Goal: Task Accomplishment & Management: Manage account settings

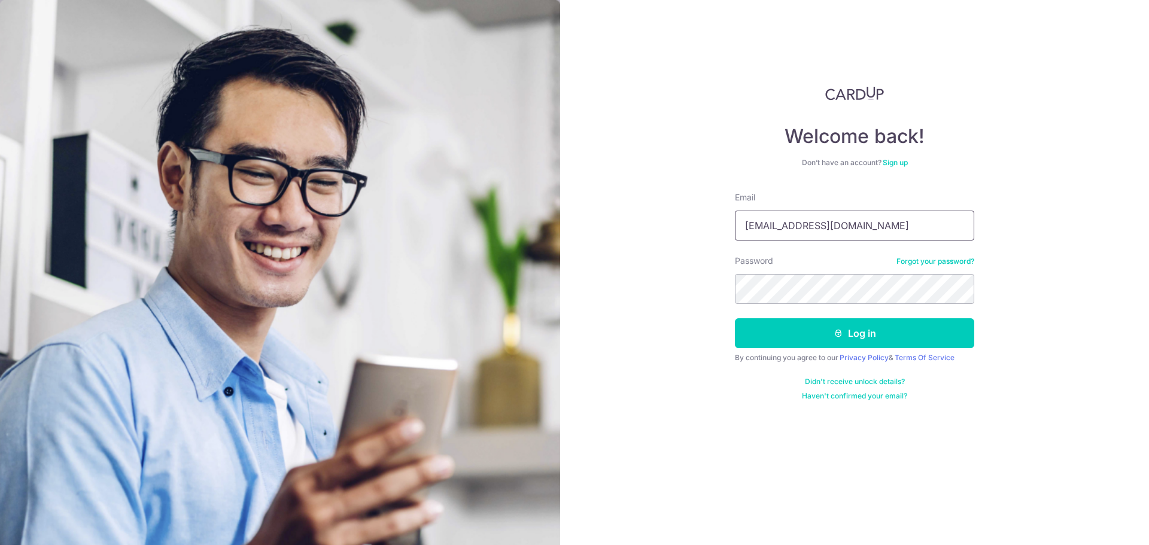
click at [832, 227] on input "[EMAIL_ADDRESS][DOMAIN_NAME]" at bounding box center [854, 226] width 239 height 30
type input "[EMAIL_ADDRESS][DOMAIN_NAME]"
click at [845, 337] on button "Log in" at bounding box center [854, 333] width 239 height 30
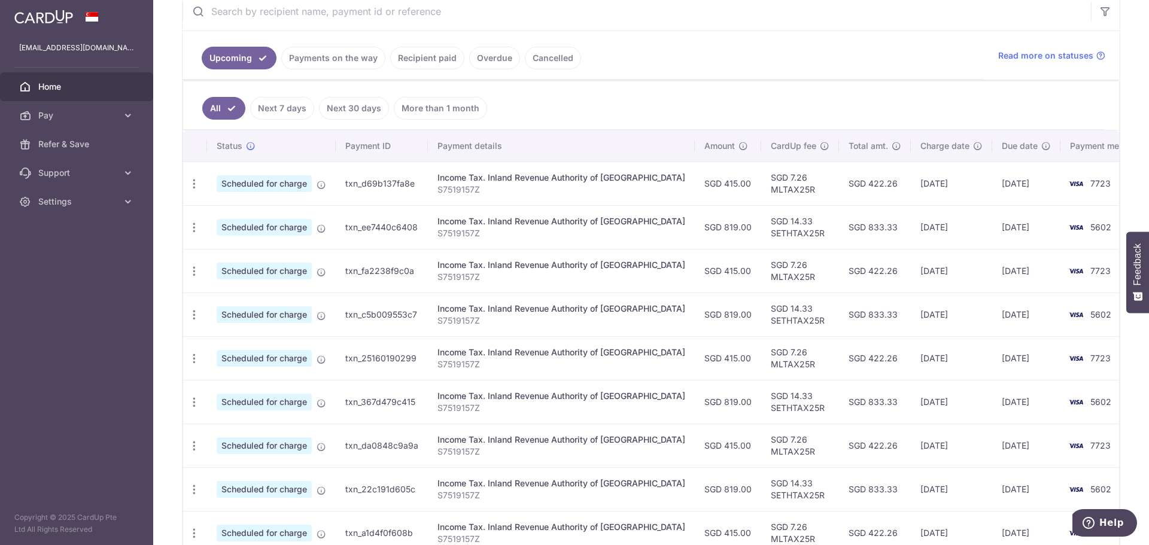
scroll to position [359, 0]
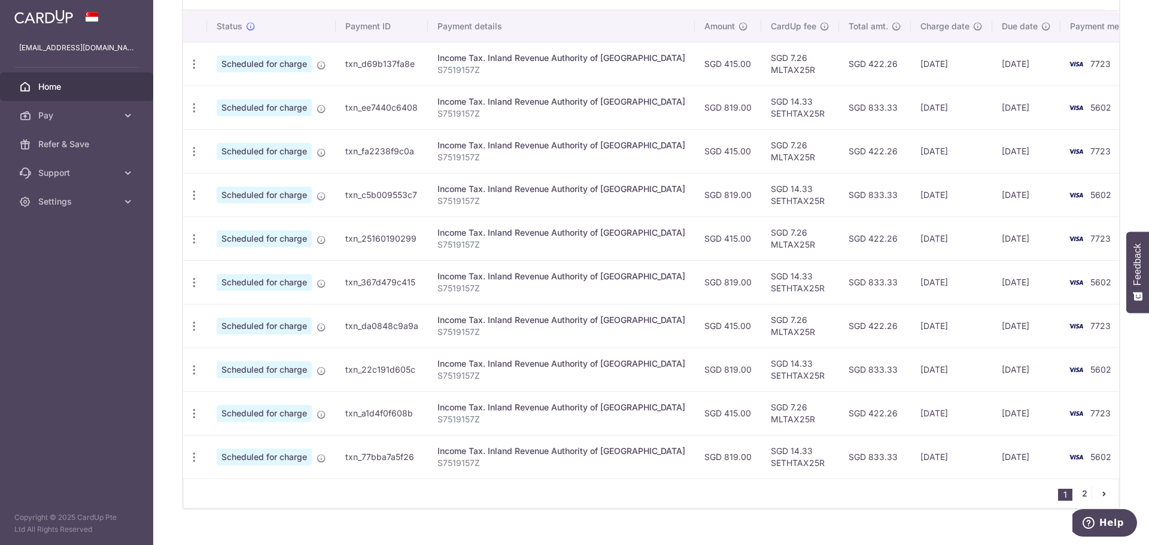
click at [1078, 495] on link "2" at bounding box center [1084, 493] width 14 height 14
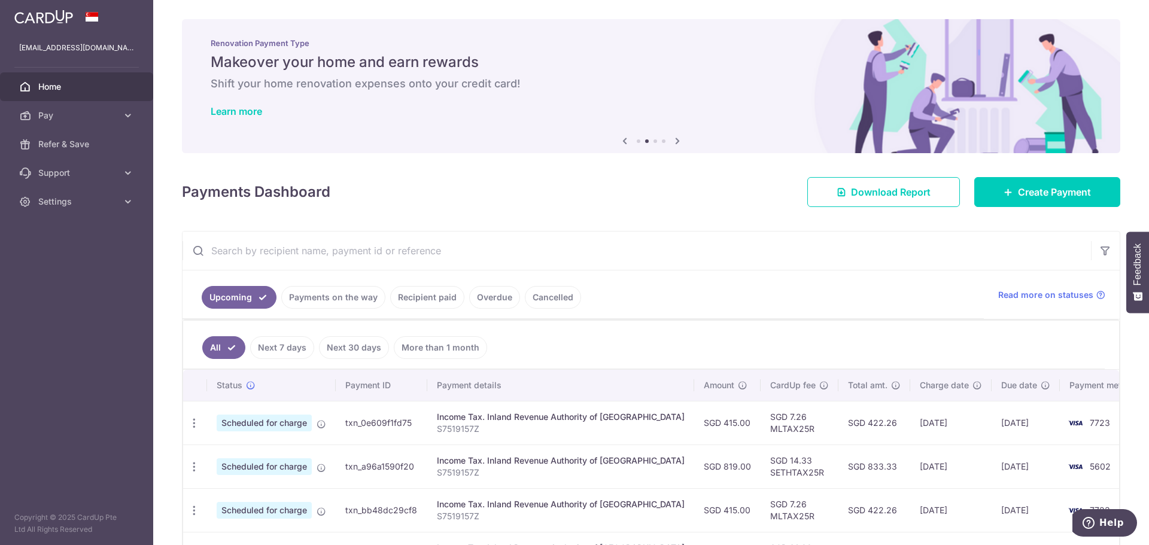
scroll to position [118, 0]
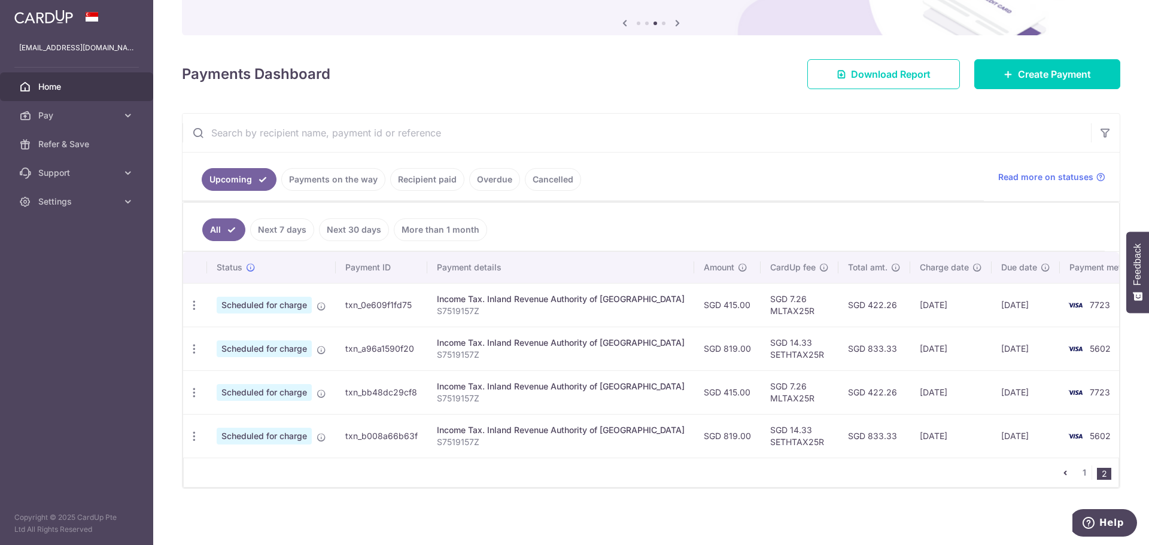
click at [435, 173] on link "Recipient paid" at bounding box center [427, 179] width 74 height 23
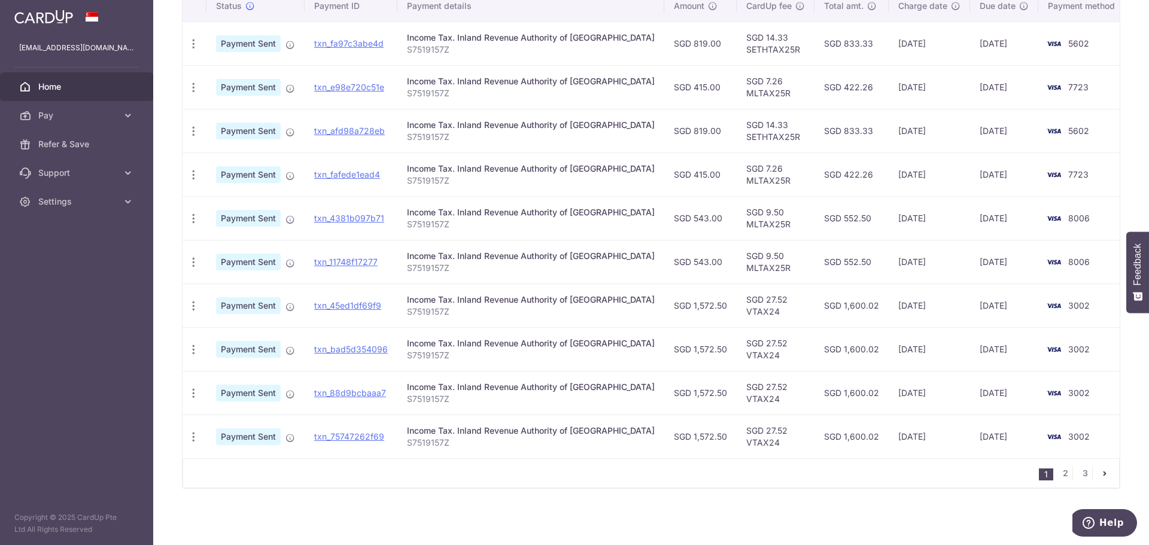
scroll to position [209, 0]
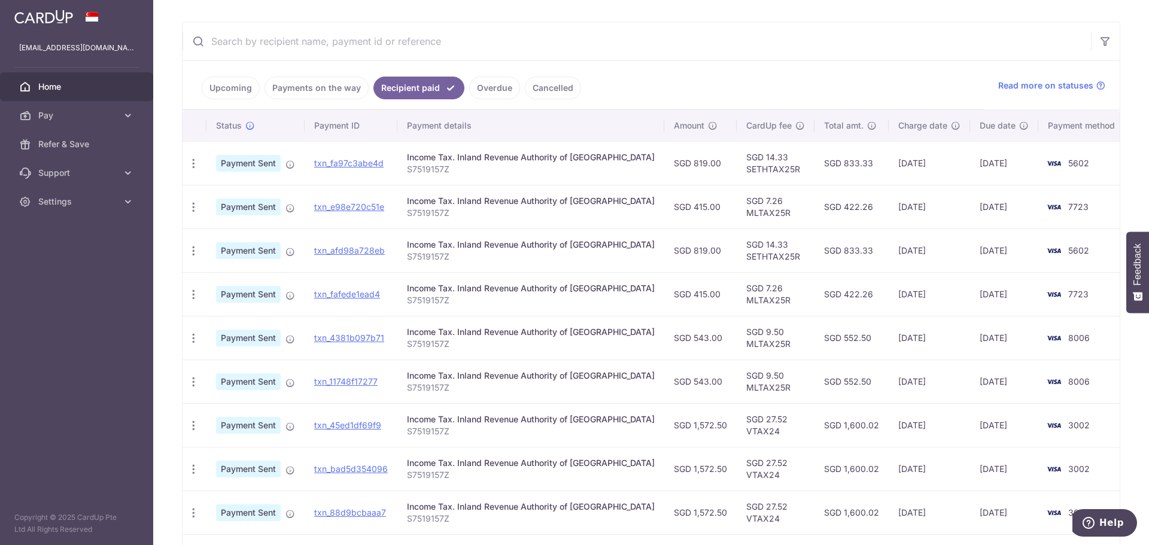
click at [233, 94] on link "Upcoming" at bounding box center [231, 88] width 58 height 23
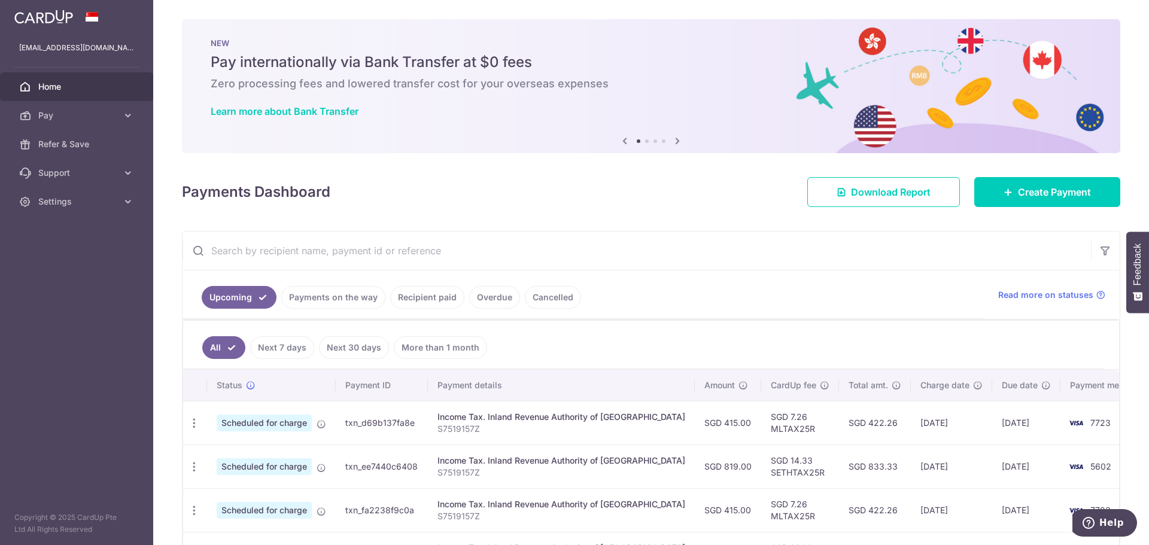
scroll to position [380, 0]
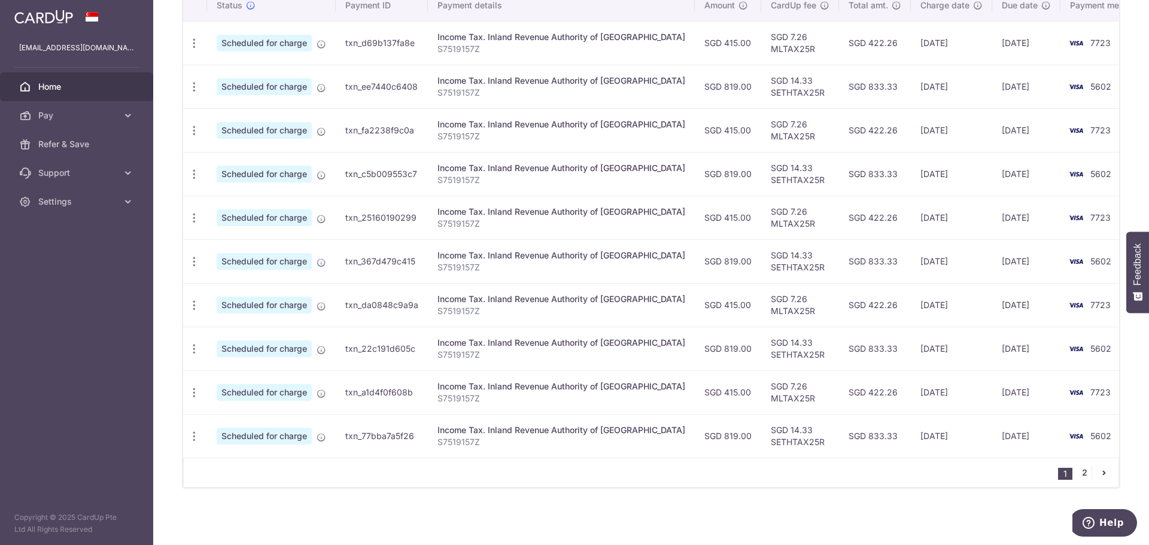
click at [1078, 469] on link "2" at bounding box center [1084, 472] width 14 height 14
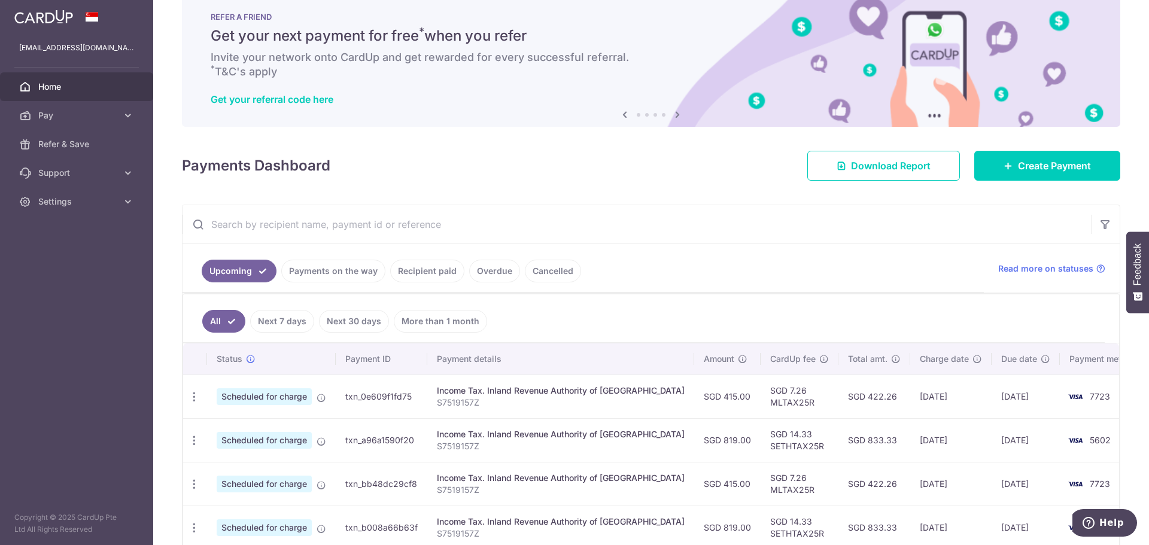
scroll to position [0, 0]
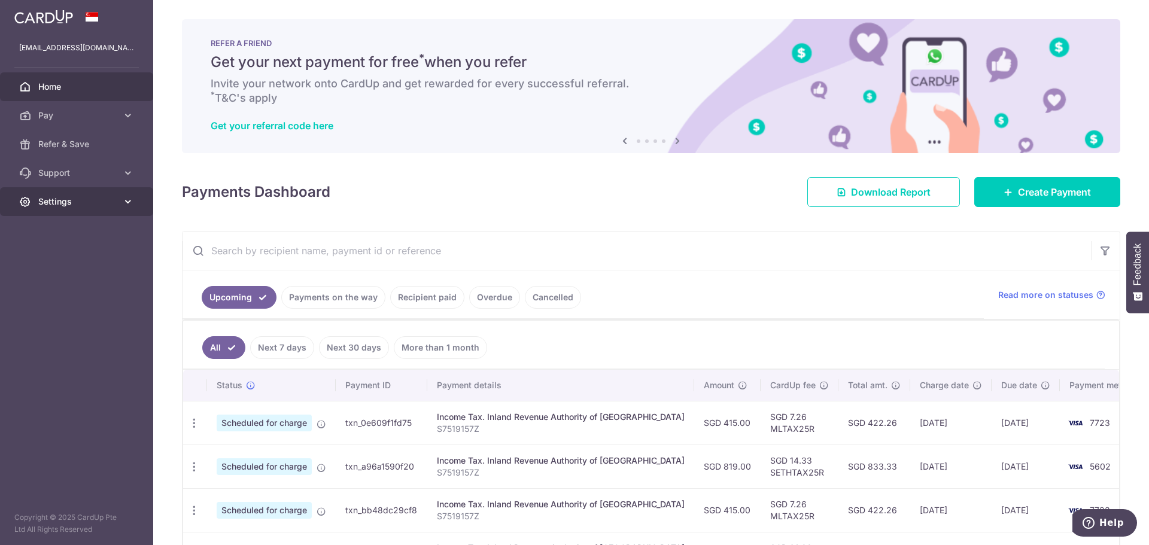
click at [113, 205] on span "Settings" at bounding box center [77, 202] width 79 height 12
click at [88, 265] on link "Logout" at bounding box center [76, 259] width 153 height 29
